Goal: Transaction & Acquisition: Purchase product/service

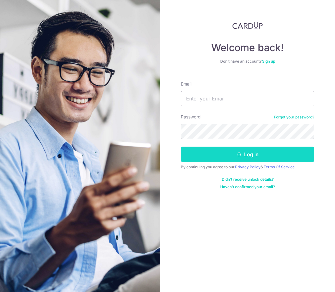
type input "[EMAIL_ADDRESS][DOMAIN_NAME]"
click at [205, 154] on button "Log in" at bounding box center [247, 155] width 133 height 16
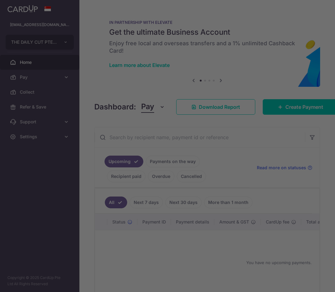
click at [302, 106] on div at bounding box center [169, 147] width 338 height 295
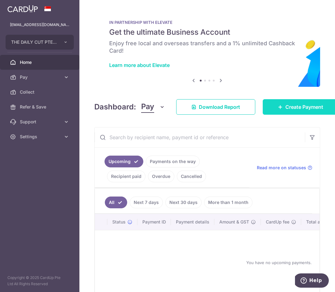
click at [292, 106] on span "Create Payment" at bounding box center [304, 106] width 38 height 7
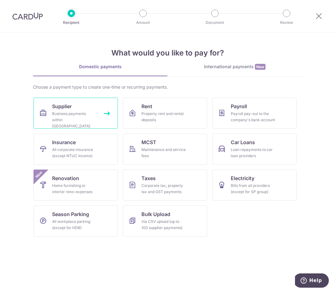
click at [79, 115] on div "Business payments within Singapore" at bounding box center [74, 120] width 45 height 19
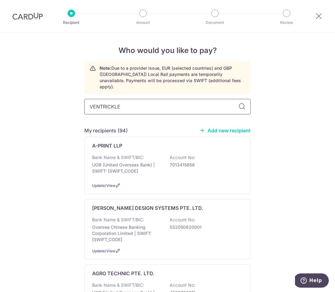
type input "VENTRICKLE"
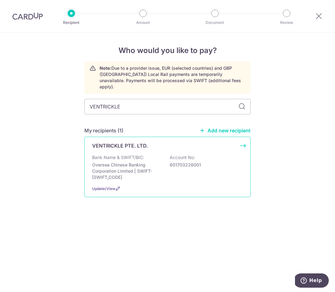
click at [136, 144] on div "VENTRICKLE PTE. LTD. Bank Name & SWIFT/BIC: Oversea Chinese Banking Corporation…" at bounding box center [167, 167] width 166 height 60
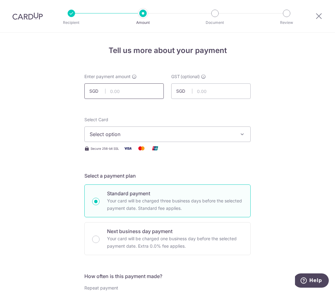
click at [117, 93] on input "text" at bounding box center [123, 91] width 79 height 16
paste input "500.00"
type input "500.00"
click at [160, 136] on span "Select option" at bounding box center [162, 134] width 144 height 7
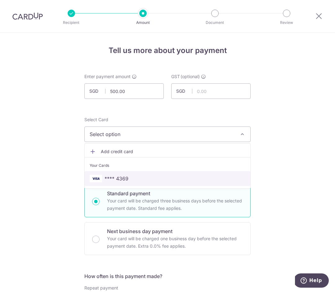
click at [144, 176] on span "**** 4369" at bounding box center [168, 178] width 156 height 7
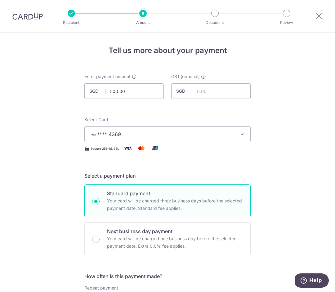
scroll to position [96, 0]
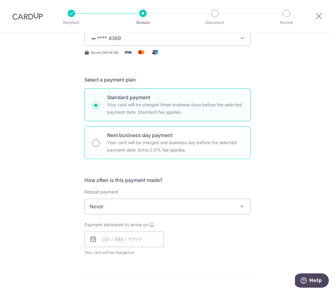
click at [94, 145] on input "Next business day payment Your card will be charged one business day before the…" at bounding box center [95, 143] width 7 height 7
radio input "true"
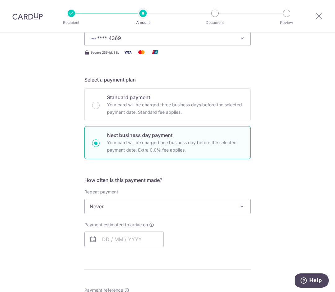
scroll to position [182, 0]
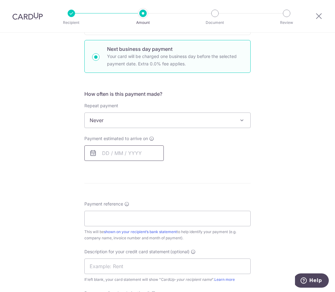
click at [119, 150] on input "text" at bounding box center [123, 153] width 79 height 16
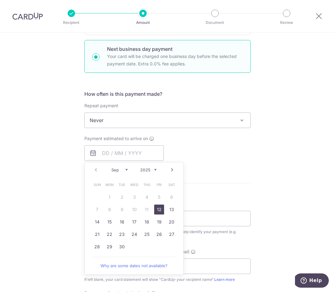
click at [160, 211] on link "12" at bounding box center [159, 210] width 10 height 10
type input "[DATE]"
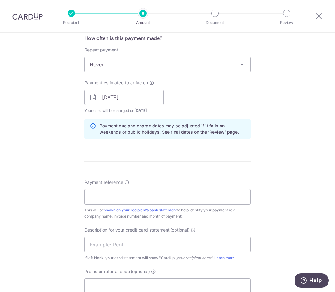
scroll to position [299, 0]
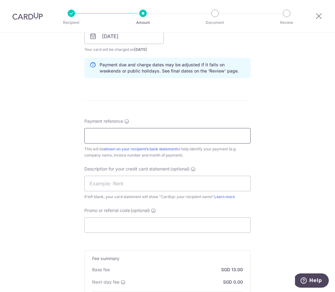
click at [125, 136] on input "Payment reference" at bounding box center [167, 136] width 166 height 16
paste input "TDC-02"
type input "TDC-02"
click at [124, 224] on input "Promo or referral code (optional)" at bounding box center [167, 225] width 166 height 16
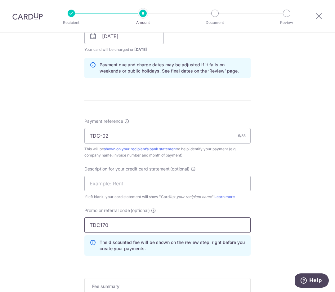
scroll to position [426, 0]
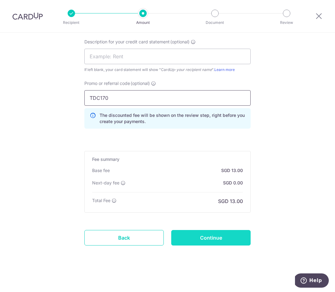
type input "TDC170"
click at [212, 241] on input "Continue" at bounding box center [210, 238] width 79 height 16
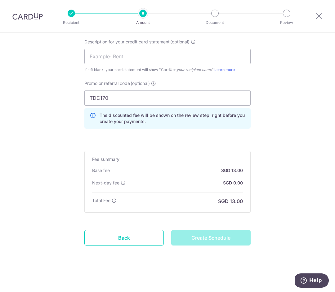
type input "Create Schedule"
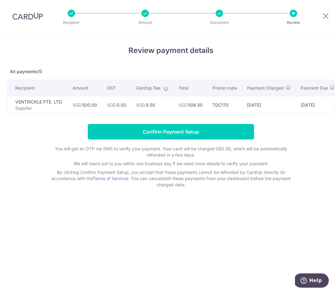
click at [195, 105] on td "SGD 508.50" at bounding box center [190, 105] width 34 height 18
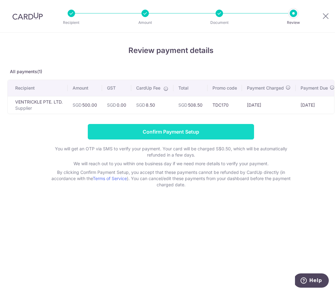
copy td "508.50"
click at [173, 131] on input "Confirm Payment Setup" at bounding box center [171, 132] width 166 height 16
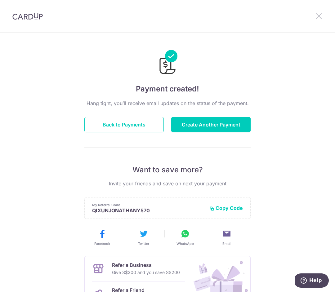
click at [321, 17] on icon at bounding box center [318, 16] width 7 height 8
